Goal: Information Seeking & Learning: Find specific fact

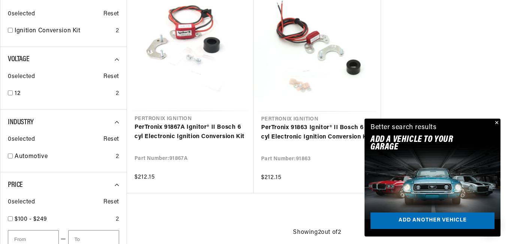
scroll to position [247, 0]
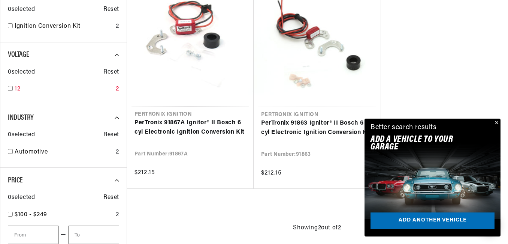
click at [8, 89] on input "checkbox" at bounding box center [10, 88] width 5 height 5
checkbox input "true"
click at [10, 153] on input "checkbox" at bounding box center [10, 151] width 5 height 5
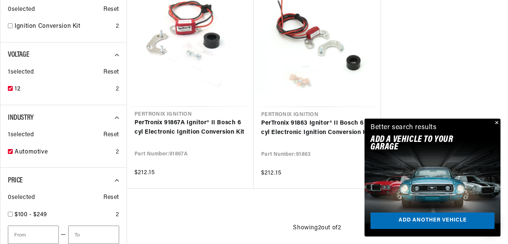
checkbox input "true"
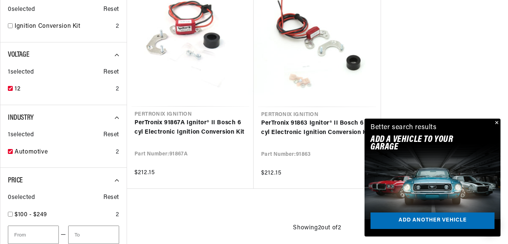
click at [493, 121] on button "Close" at bounding box center [496, 122] width 9 height 9
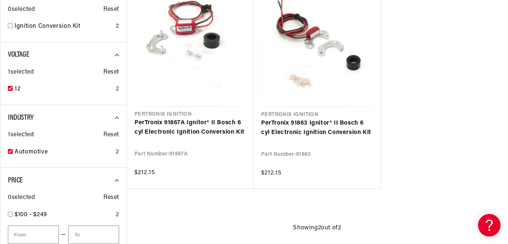
scroll to position [0, 227]
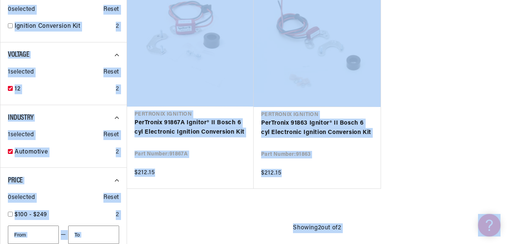
drag, startPoint x: 508, startPoint y: 85, endPoint x: 419, endPoint y: 154, distance: 112.8
click at [419, 154] on ul "Pertronix Ignition PerTronix 91867A Ignitor® II Bosch 6 cyl Electronic Ignition…" at bounding box center [317, 83] width 381 height 209
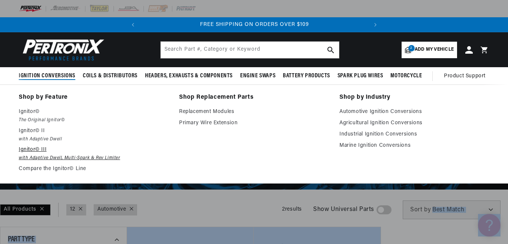
click at [56, 154] on em "with Adaptive Dwell, Multi-Spark & Rev Limiter" at bounding box center [94, 158] width 150 height 8
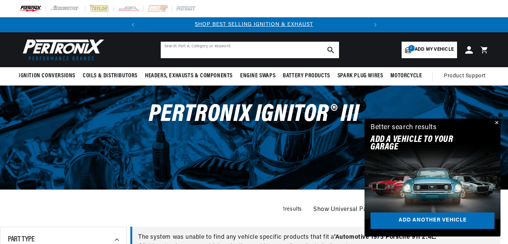
click at [184, 48] on input "text" at bounding box center [250, 50] width 178 height 16
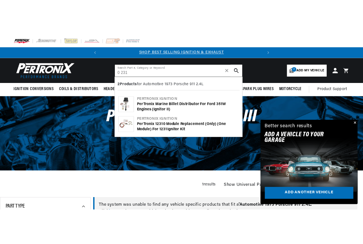
scroll to position [0, 227]
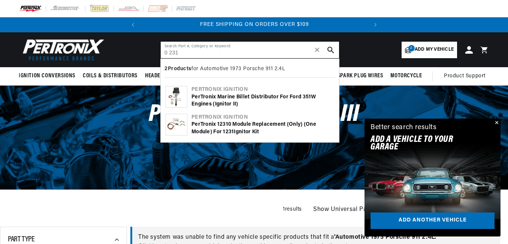
type input "0 231"
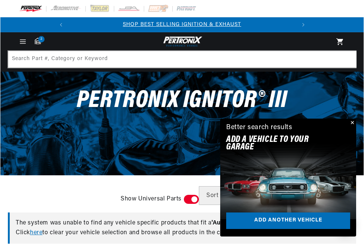
scroll to position [0, 0]
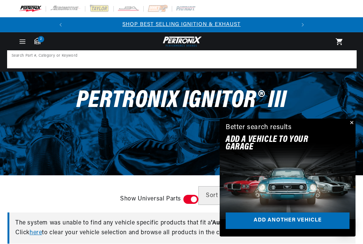
click at [106, 59] on input at bounding box center [182, 59] width 348 height 16
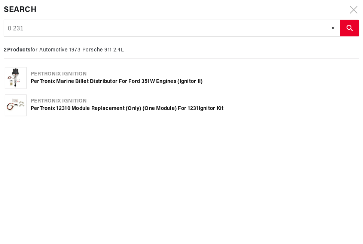
scroll to position [0, 227]
type input "0 231 1"
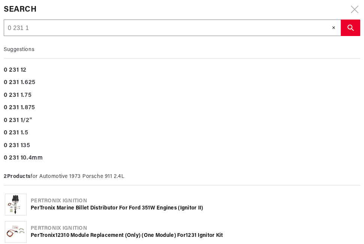
type input "0 231 12"
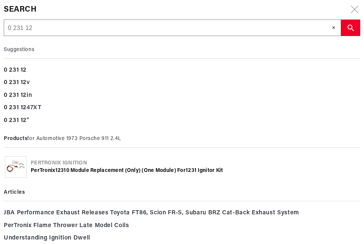
type input "0 231 127"
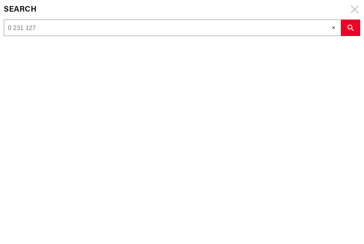
type input "0 231 127"
type input "0 231 127 0"
type input "0 231 127 00"
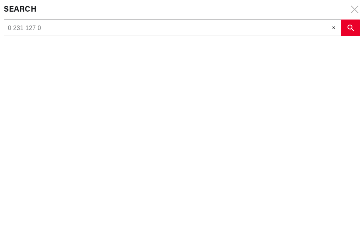
type input "0 231 127 00"
type input "0 231 127 004"
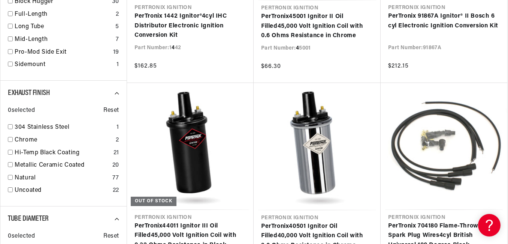
scroll to position [752, 0]
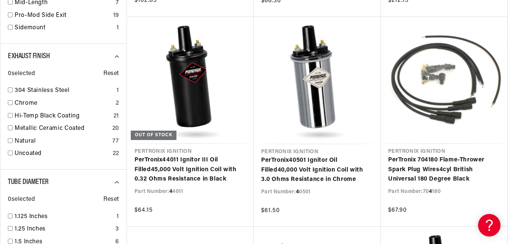
type input "4"
